Goal: Navigation & Orientation: Find specific page/section

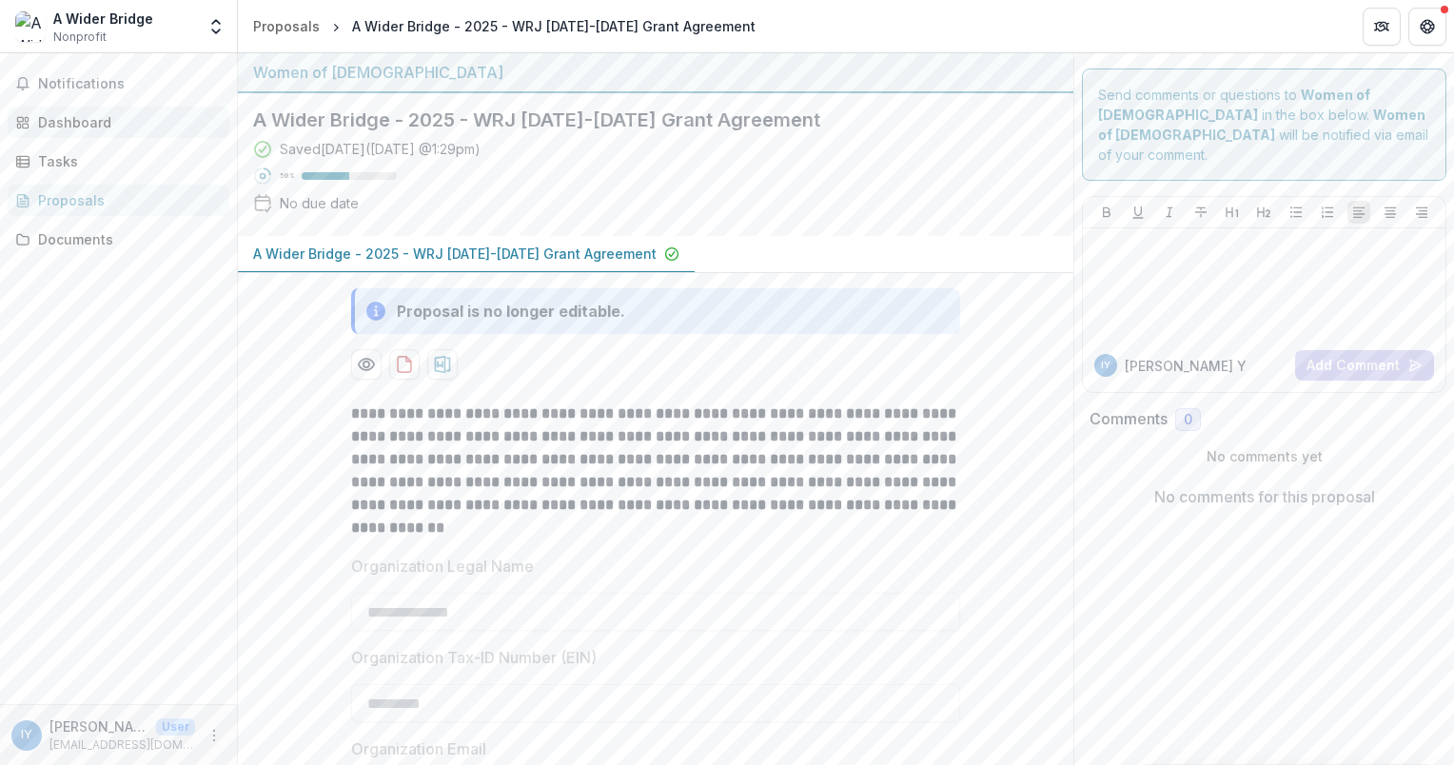
click at [85, 126] on div "Dashboard" at bounding box center [126, 122] width 176 height 20
